Goal: Task Accomplishment & Management: Manage account settings

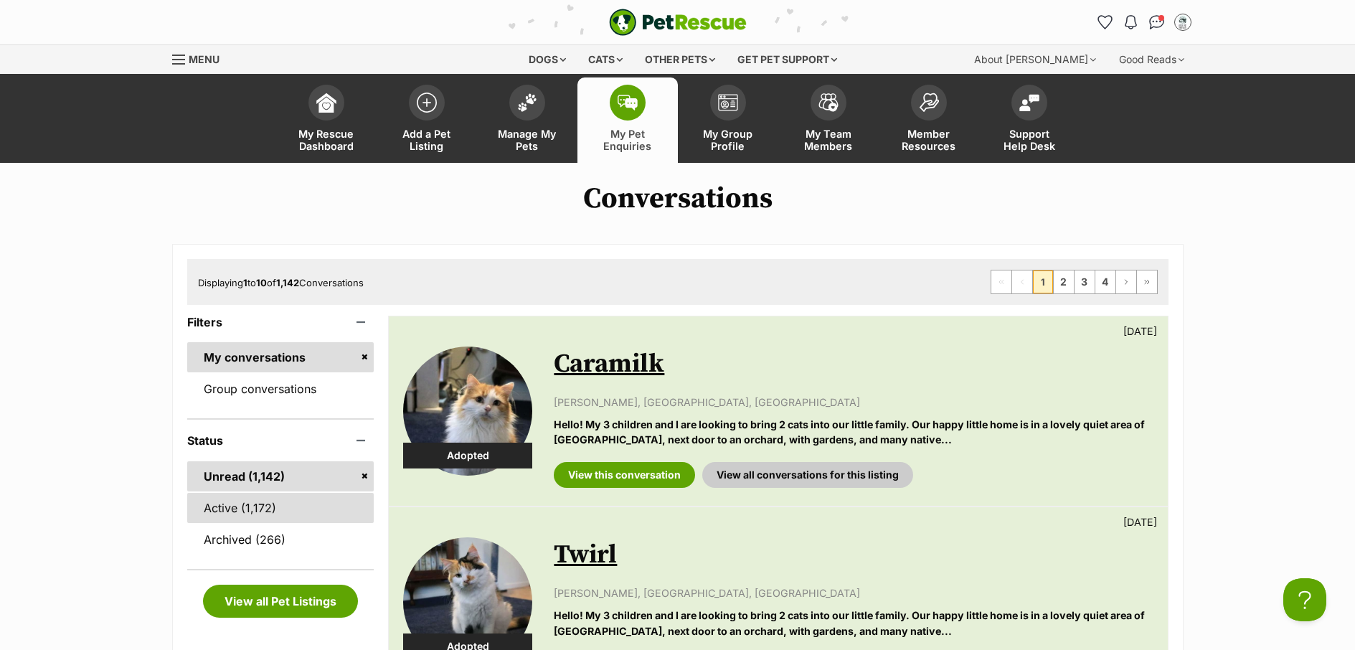
click at [255, 504] on link "Active (1,172)" at bounding box center [280, 508] width 187 height 30
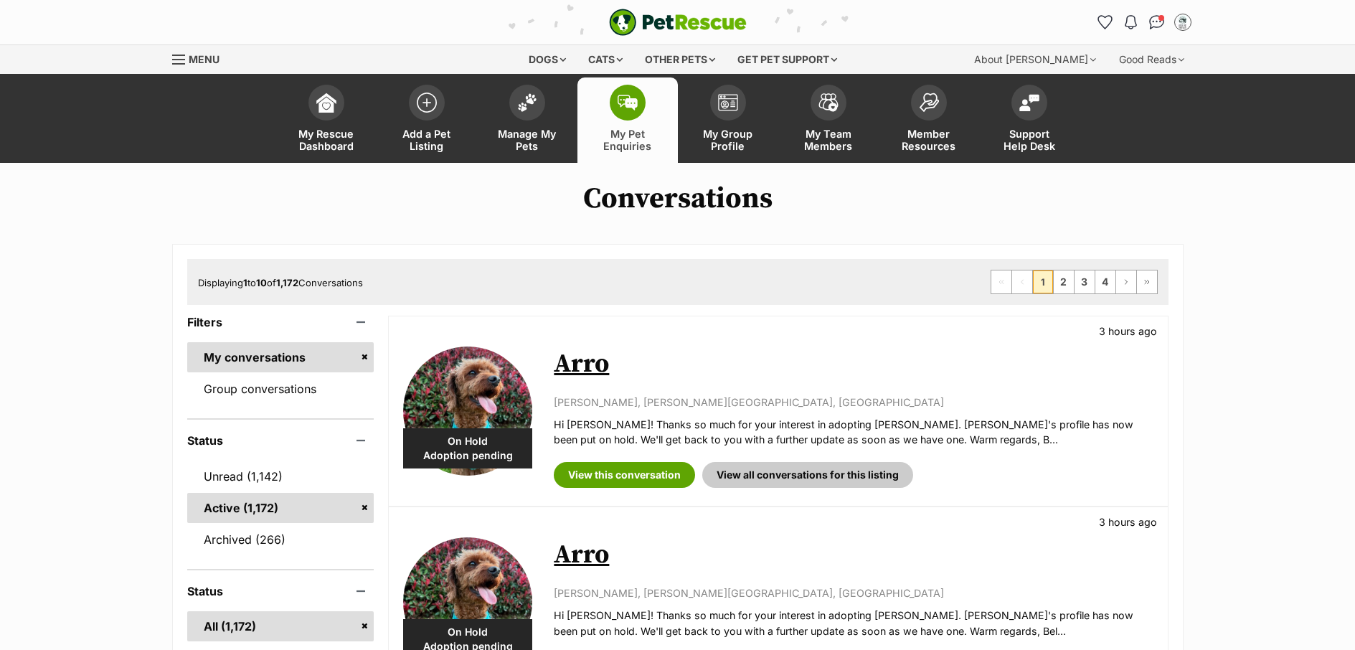
click at [237, 481] on link "Unread (1,142)" at bounding box center [280, 476] width 187 height 30
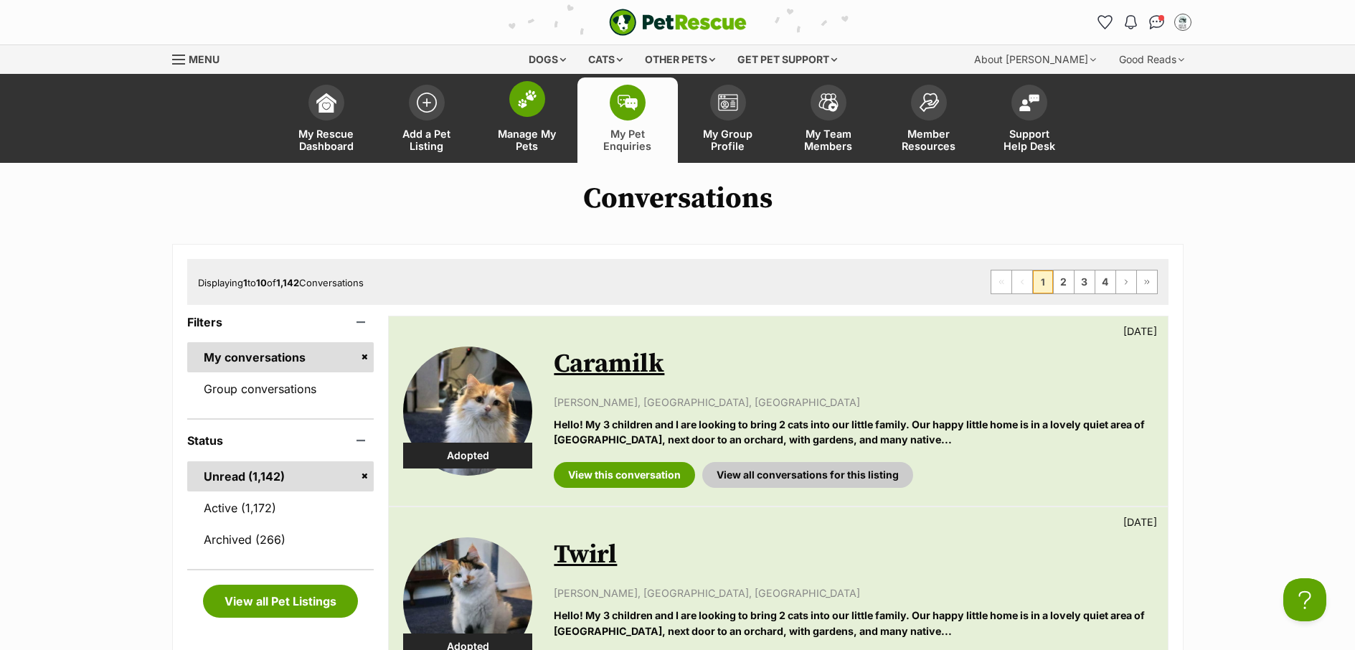
click at [546, 152] on link "Manage My Pets" at bounding box center [527, 119] width 100 height 85
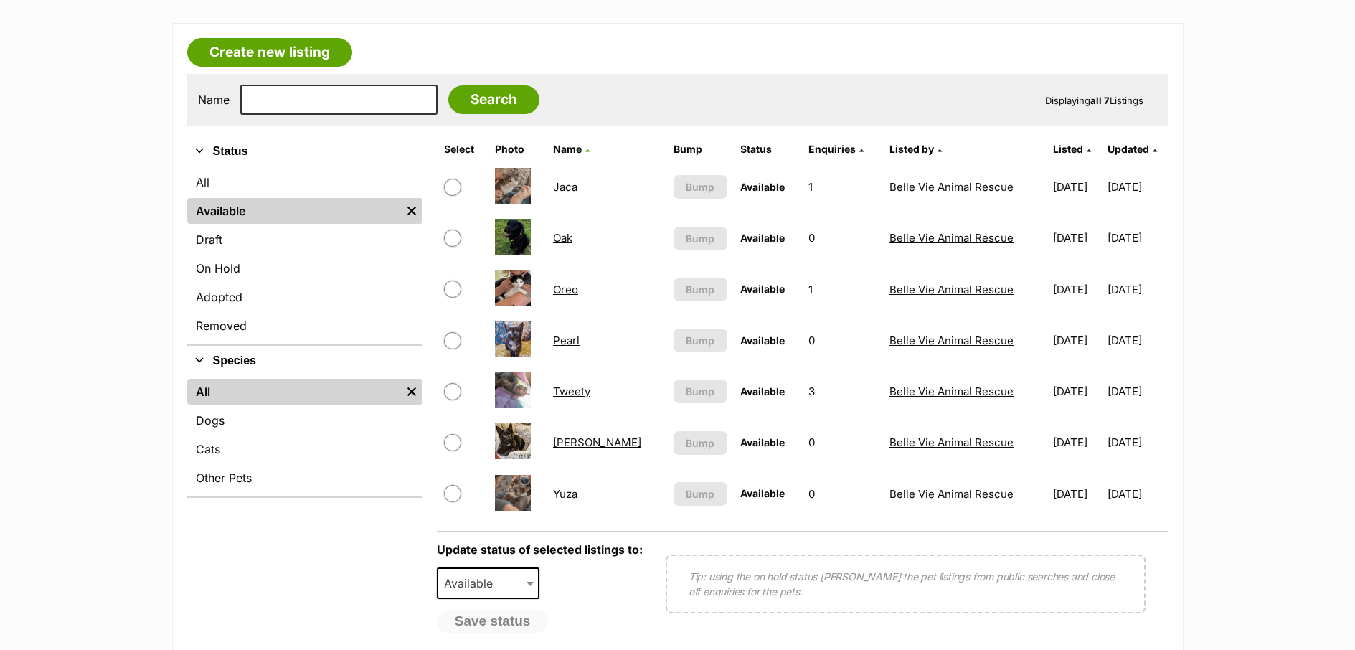
click at [564, 240] on link "Oak" at bounding box center [562, 238] width 19 height 14
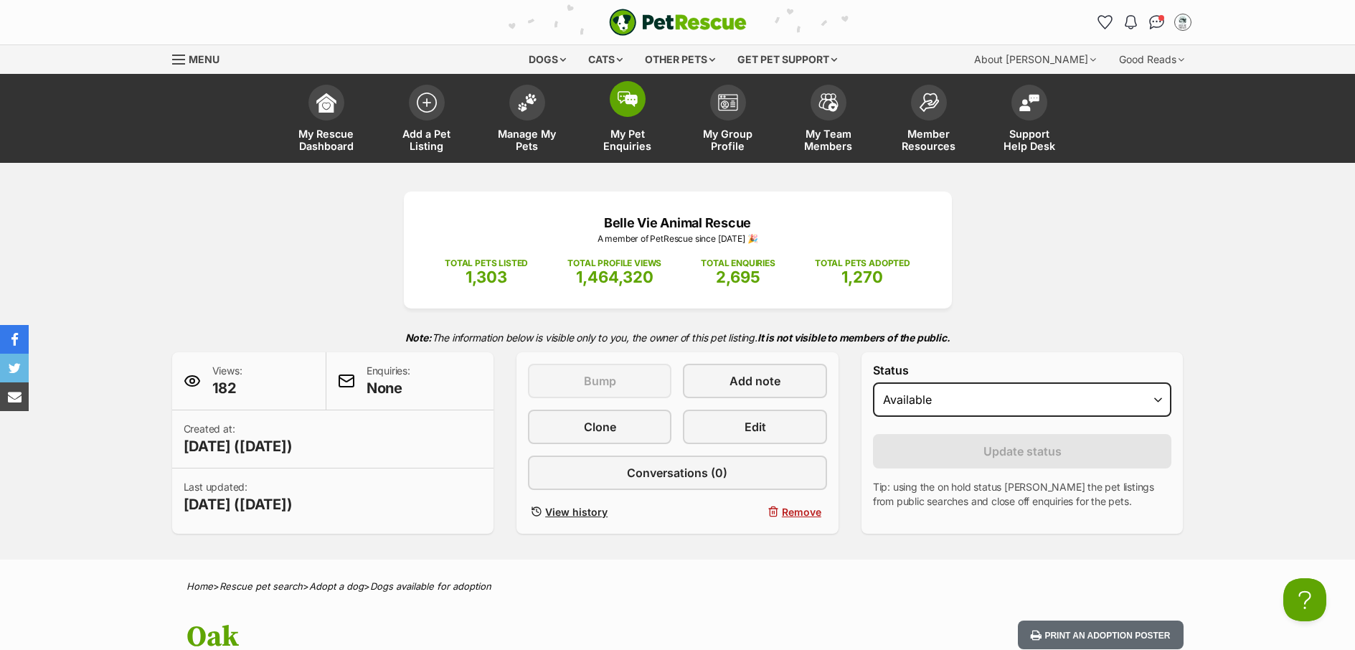
click at [636, 155] on link "My Pet Enquiries" at bounding box center [627, 119] width 100 height 85
